Goal: Task Accomplishment & Management: Complete application form

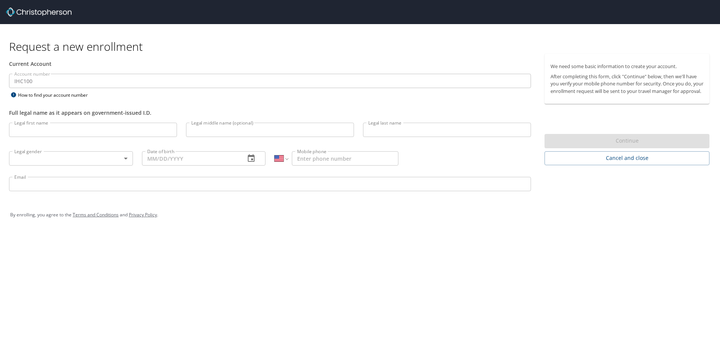
select select "US"
click at [33, 129] on input "Legal first name" at bounding box center [93, 130] width 168 height 14
type input "[PERSON_NAME]"
click at [377, 131] on input "Legal last name" at bounding box center [447, 130] width 168 height 14
type input "[PERSON_NAME]"
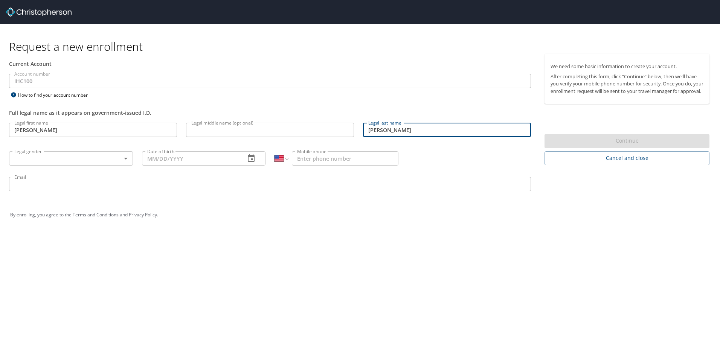
click at [127, 157] on body "Request a new enrollment Current Account Account number IHC100 Account number H…" at bounding box center [360, 181] width 720 height 362
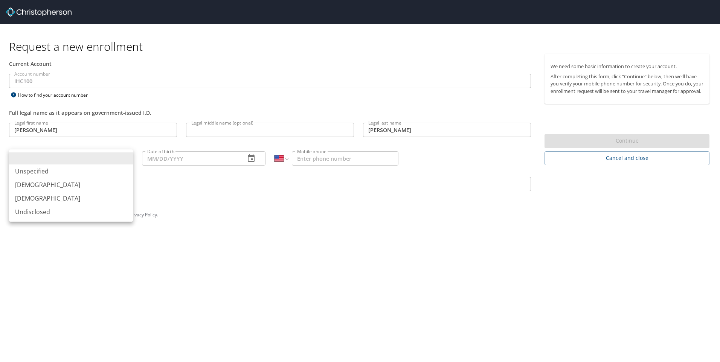
click at [66, 197] on li "[DEMOGRAPHIC_DATA]" at bounding box center [71, 199] width 124 height 14
type input "[DEMOGRAPHIC_DATA]"
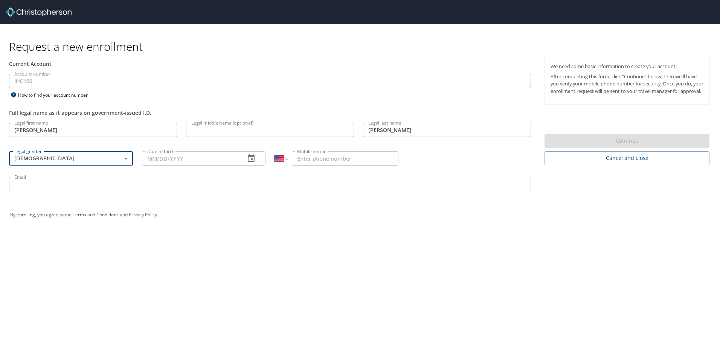
click at [150, 159] on input "Date of birth" at bounding box center [191, 158] width 98 height 14
type input "[DATE]"
click at [244, 221] on div "By enrolling, you agree to the Terms and Conditions and Privacy Policy ." at bounding box center [360, 215] width 700 height 19
click at [316, 159] on input "Mobile phone" at bounding box center [345, 158] width 107 height 14
type input "[PHONE_NUMBER]"
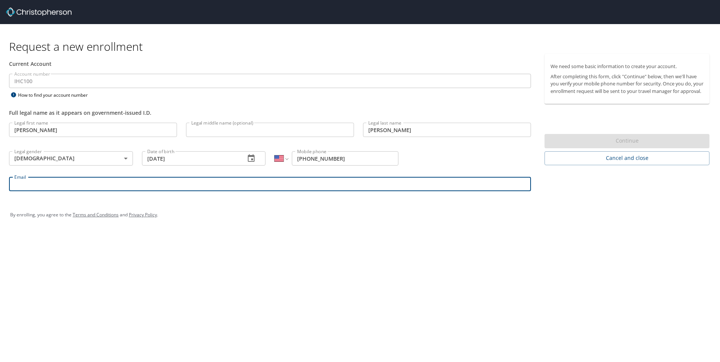
click at [63, 190] on input "Email" at bounding box center [270, 184] width 522 height 14
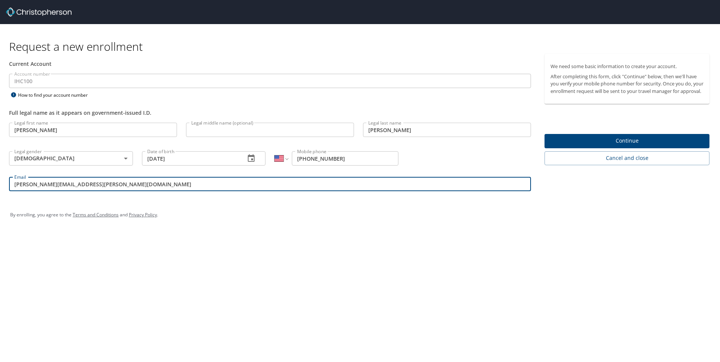
type input "[PERSON_NAME][EMAIL_ADDRESS][PERSON_NAME][DOMAIN_NAME]"
click at [318, 249] on div "Request a new enrollment Current Account Account number IHC100 Account number H…" at bounding box center [360, 181] width 720 height 362
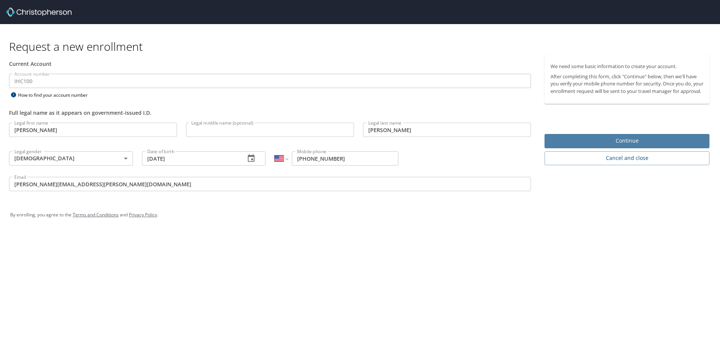
click at [633, 146] on span "Continue" at bounding box center [626, 140] width 153 height 9
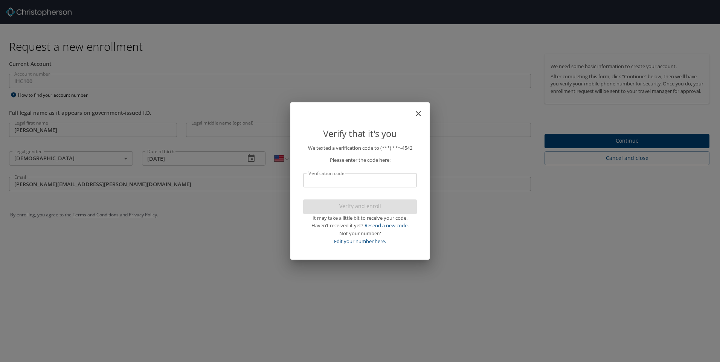
click at [324, 185] on input "Verification code" at bounding box center [360, 180] width 114 height 14
click at [318, 181] on input "32230" at bounding box center [360, 180] width 114 height 14
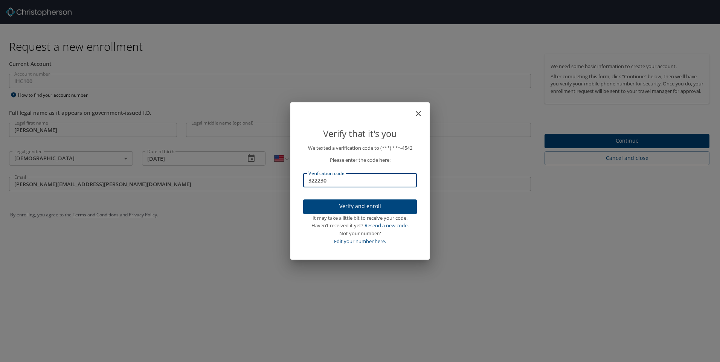
type input "322230"
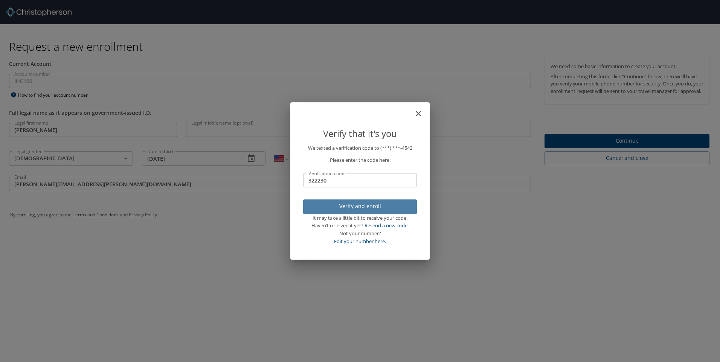
click at [372, 211] on span "Verify and enroll" at bounding box center [360, 206] width 102 height 9
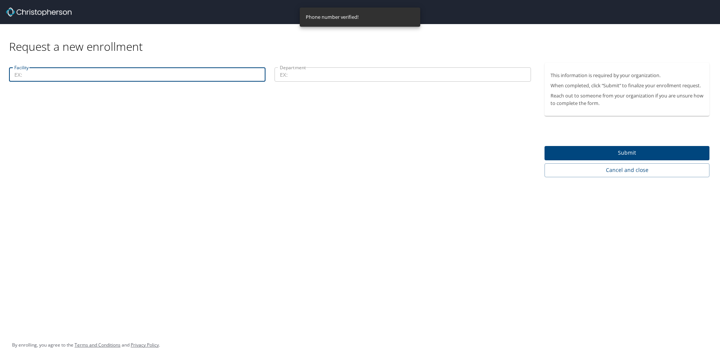
click at [47, 77] on input "Facility" at bounding box center [137, 74] width 256 height 14
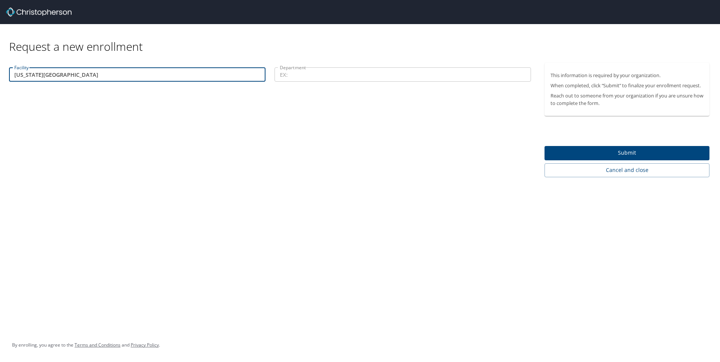
type input "[US_STATE][GEOGRAPHIC_DATA]"
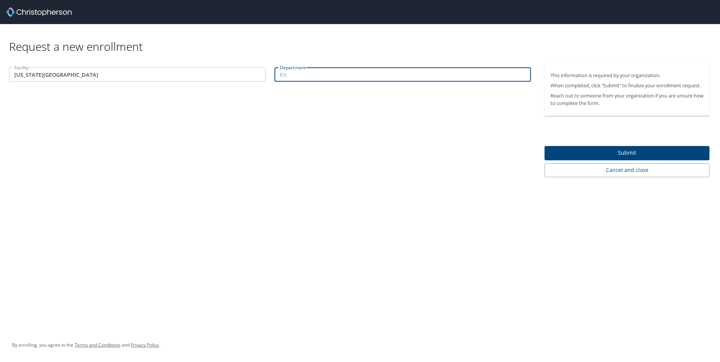
click at [299, 78] on input "Department" at bounding box center [402, 74] width 256 height 14
click at [292, 73] on input "Department" at bounding box center [402, 74] width 256 height 14
click at [310, 76] on input "Department" at bounding box center [402, 74] width 256 height 14
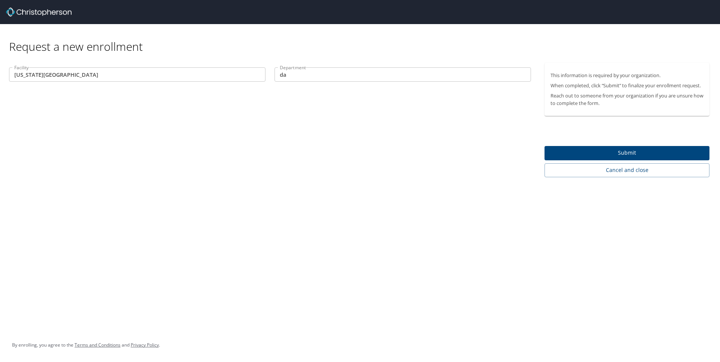
click at [302, 76] on input "da" at bounding box center [402, 74] width 256 height 14
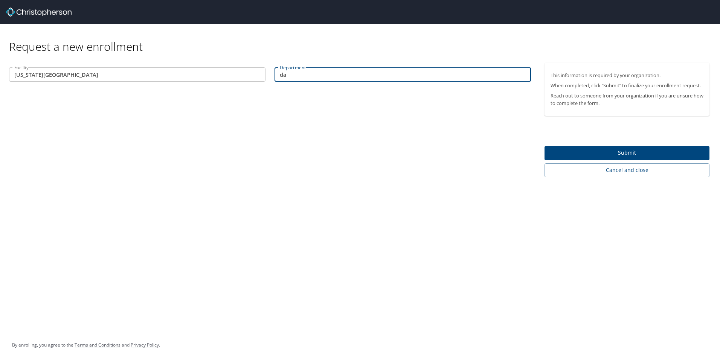
click at [290, 75] on input "da" at bounding box center [402, 74] width 256 height 14
type input "d"
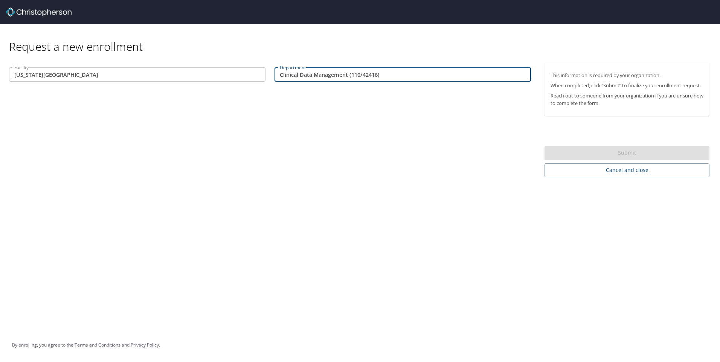
click at [316, 117] on div "Facility [US_STATE][GEOGRAPHIC_DATA] Facility Department Clinical Data Manageme…" at bounding box center [270, 120] width 540 height 114
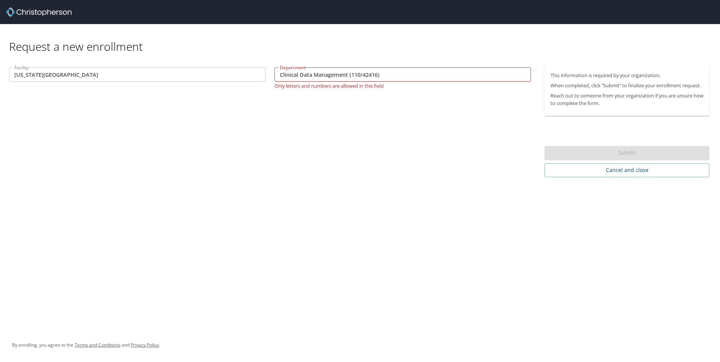
click at [421, 202] on div "Request a new enrollment Facility [US_STATE][GEOGRAPHIC_DATA] Facility Departme…" at bounding box center [360, 181] width 720 height 362
click at [631, 154] on div "Submit" at bounding box center [626, 153] width 165 height 15
click at [351, 76] on input "Clinical Data Management (110/42416)" at bounding box center [402, 74] width 256 height 14
click at [381, 76] on input "Clinical Data Management 110/42416)" at bounding box center [402, 74] width 256 height 14
click at [361, 76] on input "Clinical Data Management 110/42416" at bounding box center [402, 74] width 256 height 14
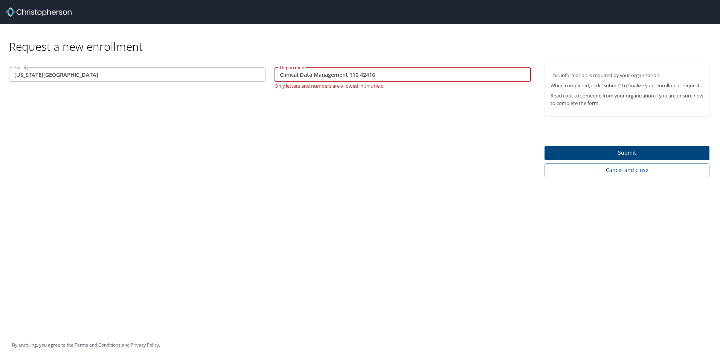
type input "Clinical Data Management 110 42416"
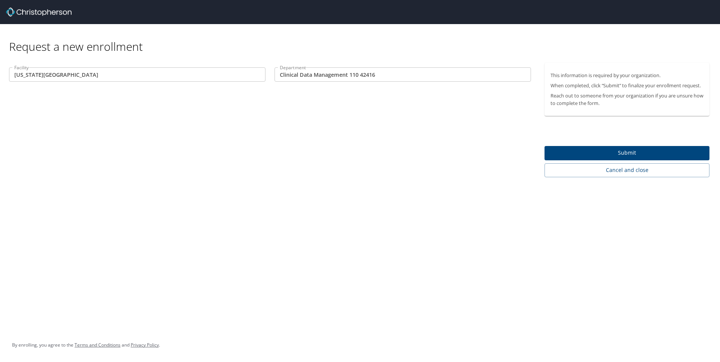
click at [378, 110] on div "Facility [US_STATE][GEOGRAPHIC_DATA] Facility Department Clinical Data Manageme…" at bounding box center [270, 120] width 540 height 114
click at [637, 152] on span "Submit" at bounding box center [626, 152] width 153 height 9
